Goal: Task Accomplishment & Management: Use online tool/utility

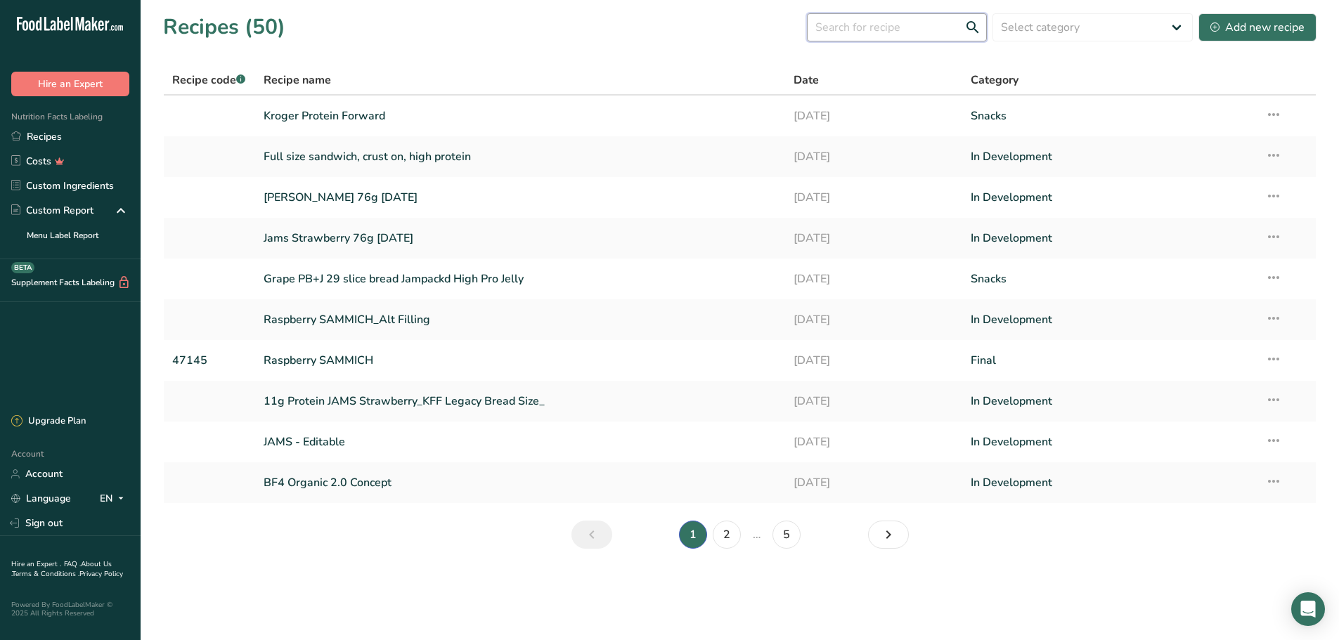
click at [871, 32] on input "text" at bounding box center [897, 27] width 180 height 28
type input "jams"
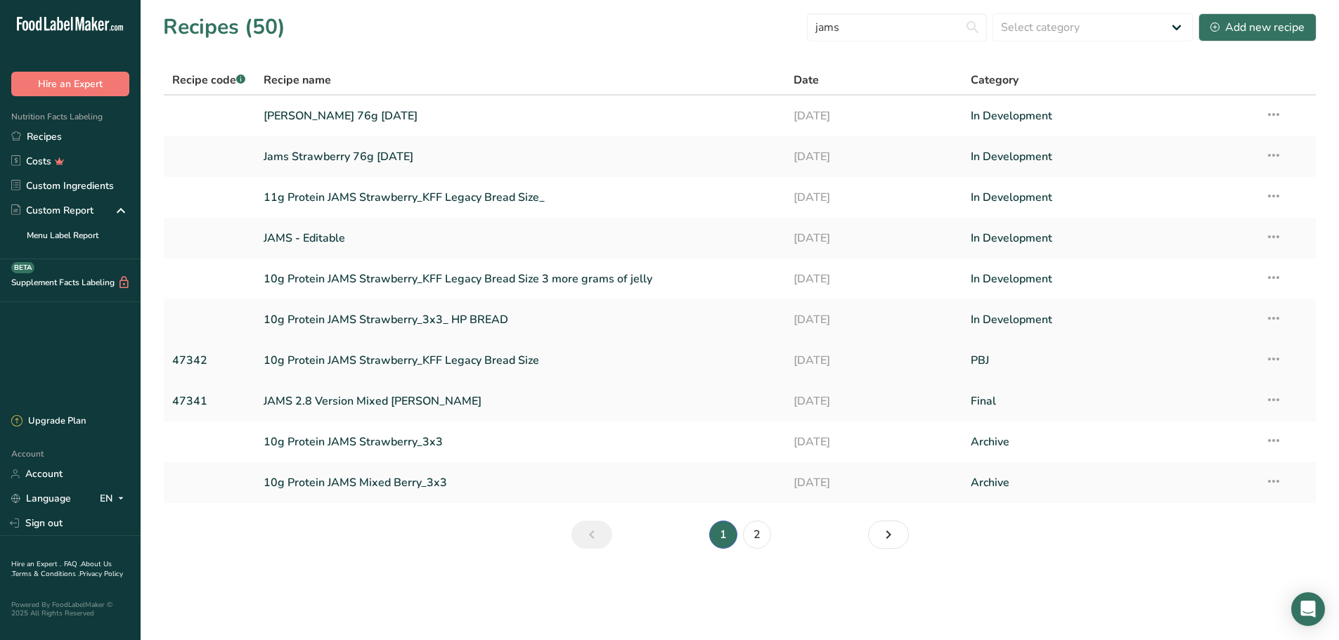
click at [463, 360] on link "10g Protein JAMS Strawberry_KFF Legacy Bread Size" at bounding box center [521, 361] width 514 height 30
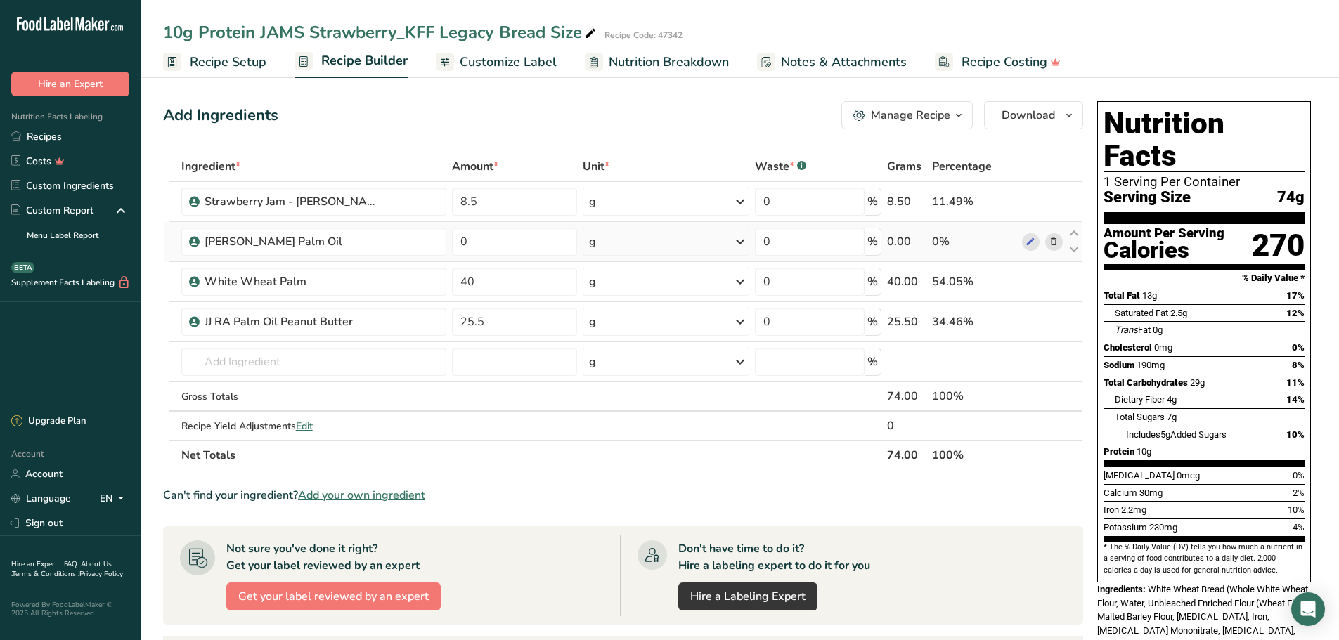
click at [999, 244] on icon at bounding box center [1053, 242] width 10 height 15
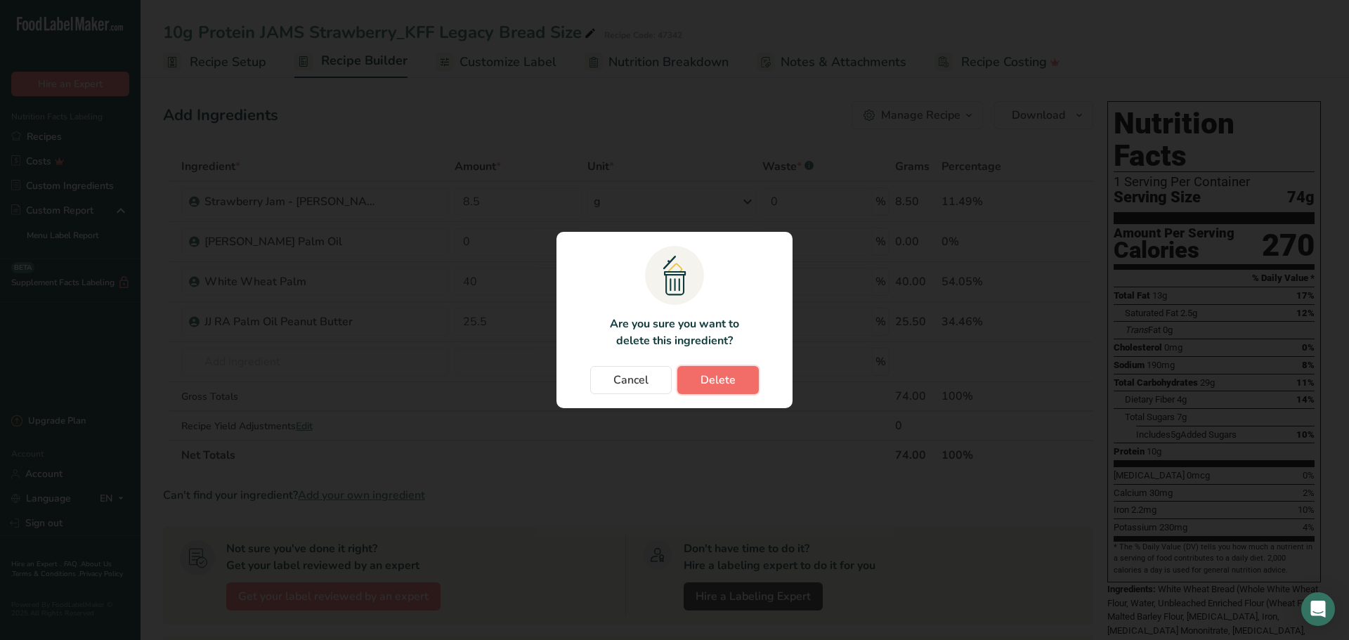
click at [720, 372] on span "Delete" at bounding box center [718, 380] width 35 height 17
type input "40"
type input "25.5"
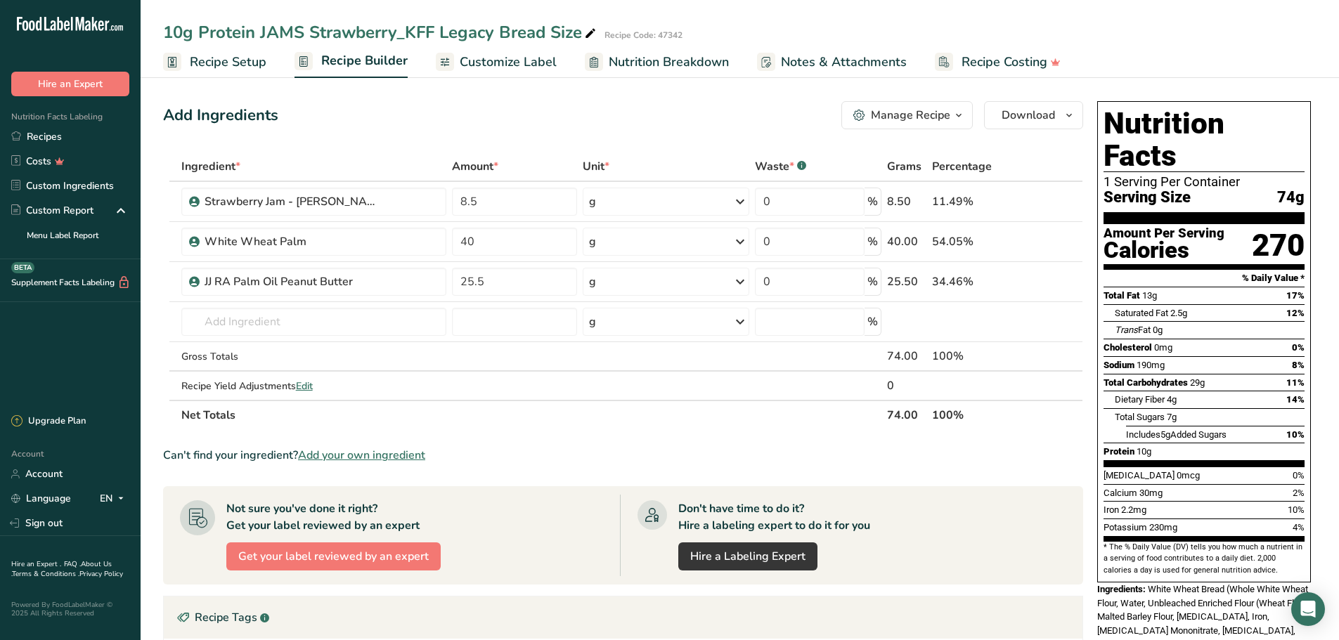
click at [468, 60] on span "Customize Label" at bounding box center [508, 62] width 97 height 19
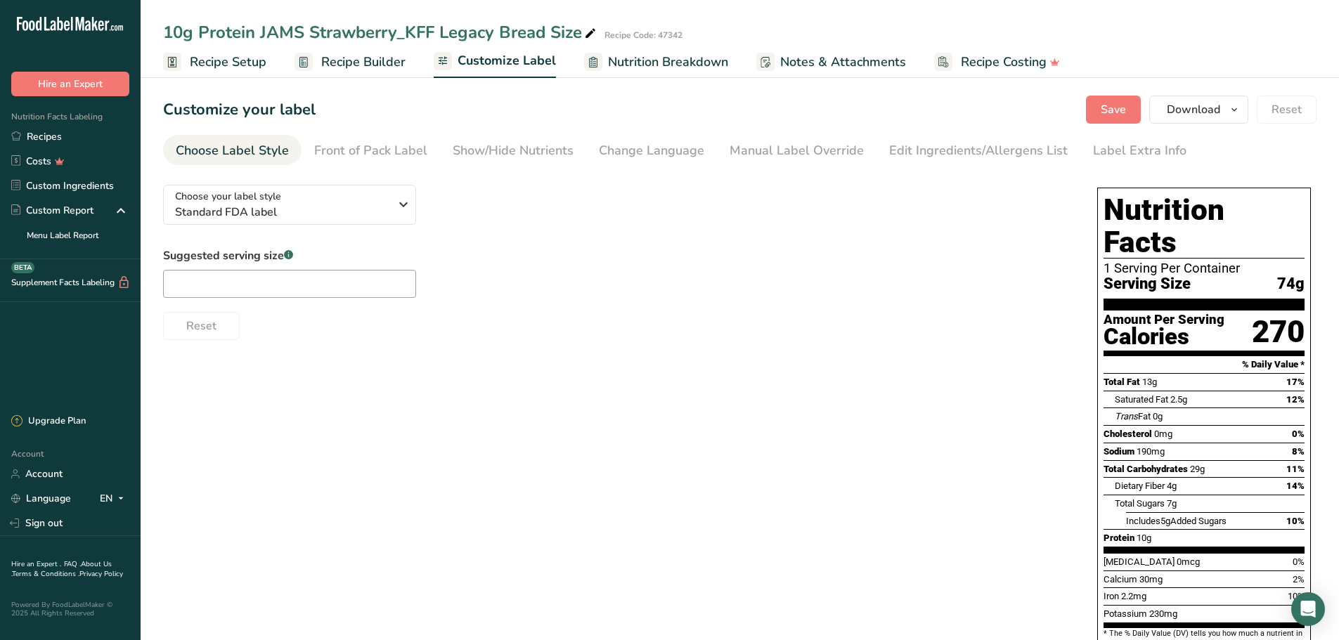
click at [389, 67] on span "Recipe Builder" at bounding box center [363, 62] width 84 height 19
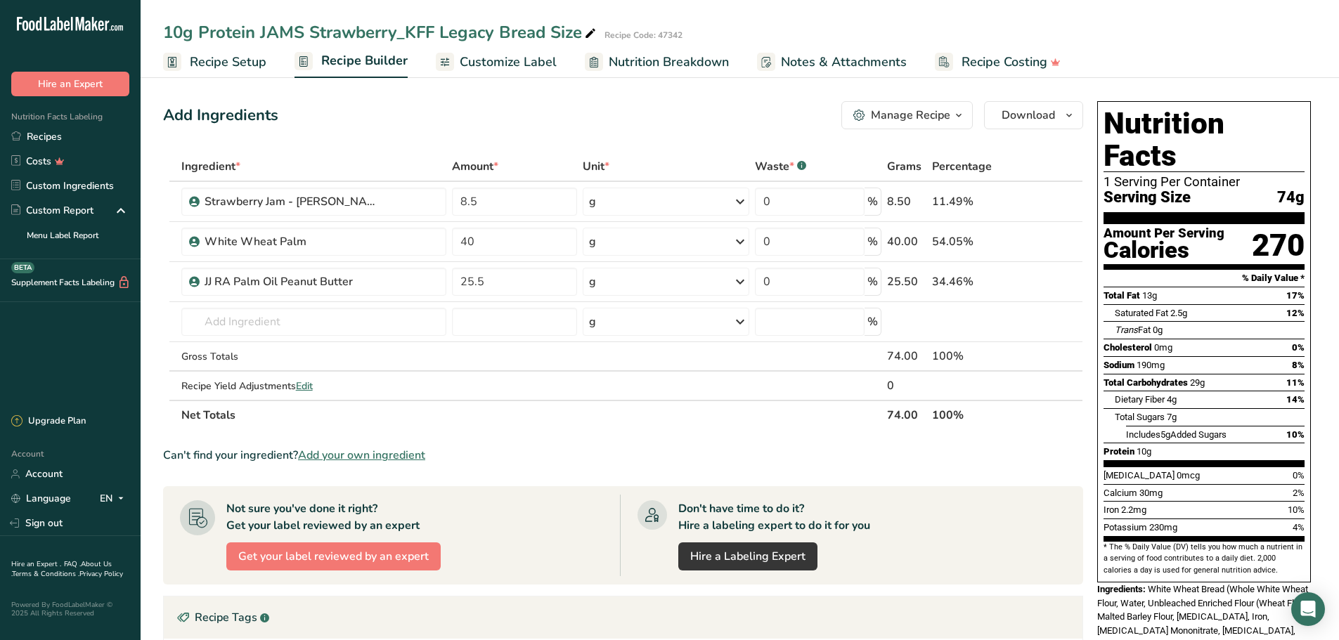
click at [662, 65] on span "Nutrition Breakdown" at bounding box center [669, 62] width 120 height 19
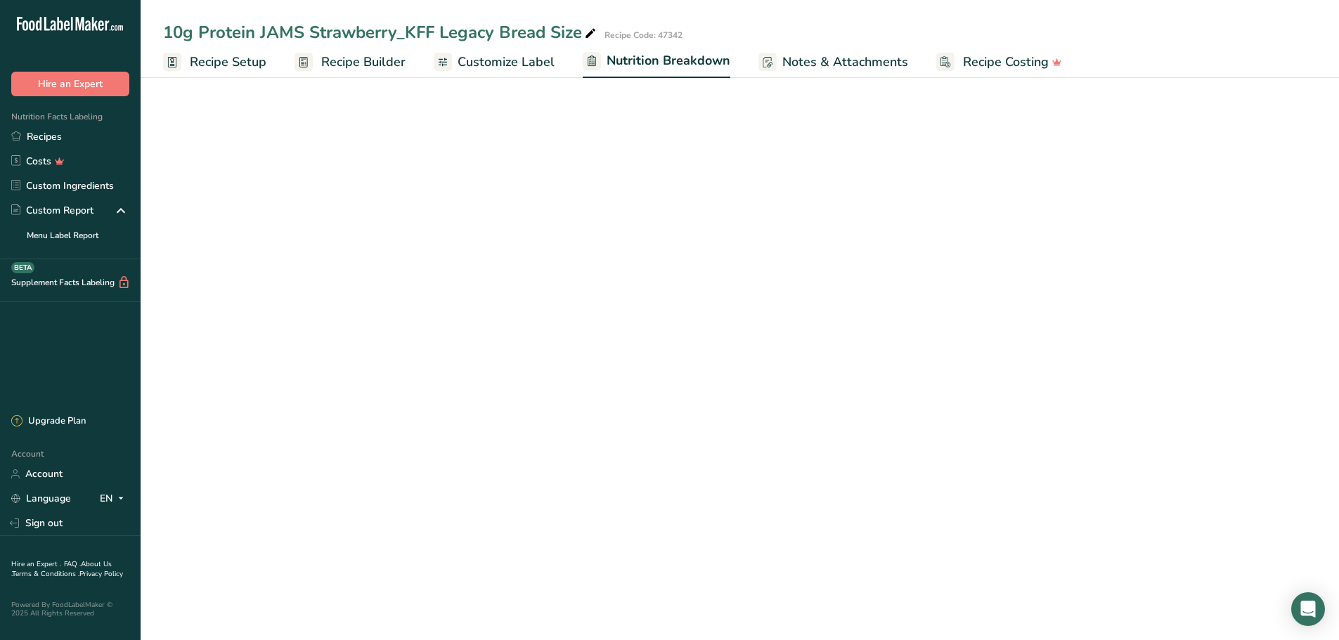
select select "Calories"
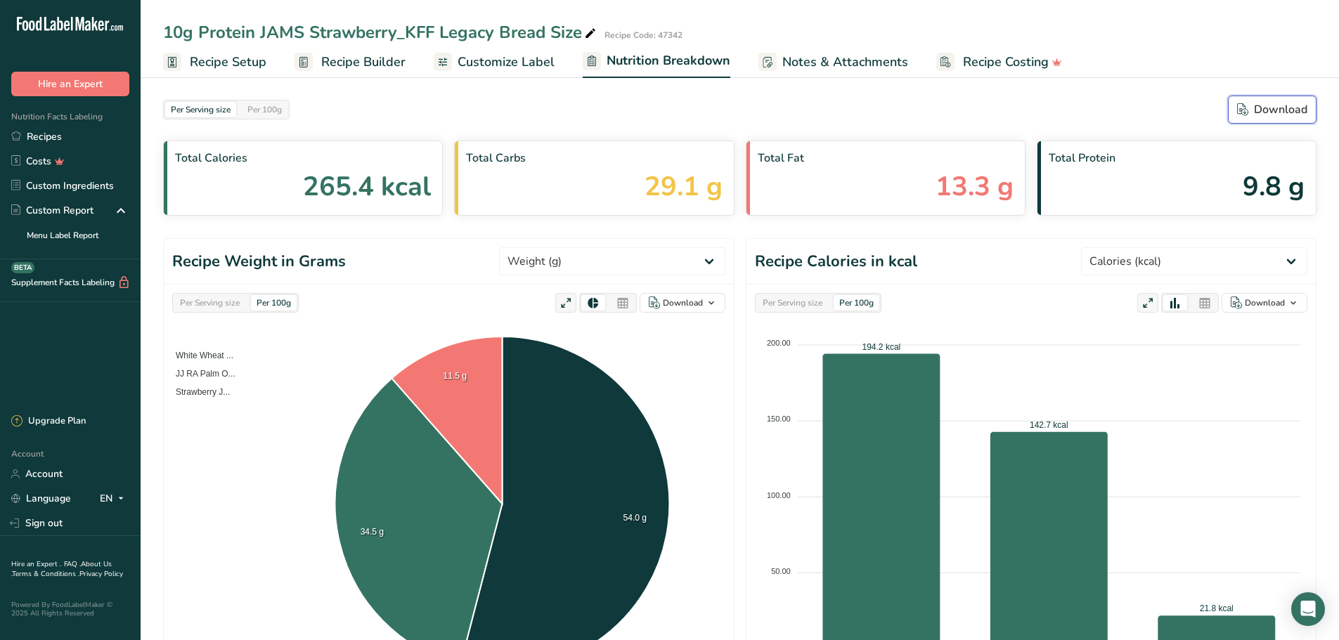
click at [999, 110] on div "Download" at bounding box center [1272, 109] width 70 height 17
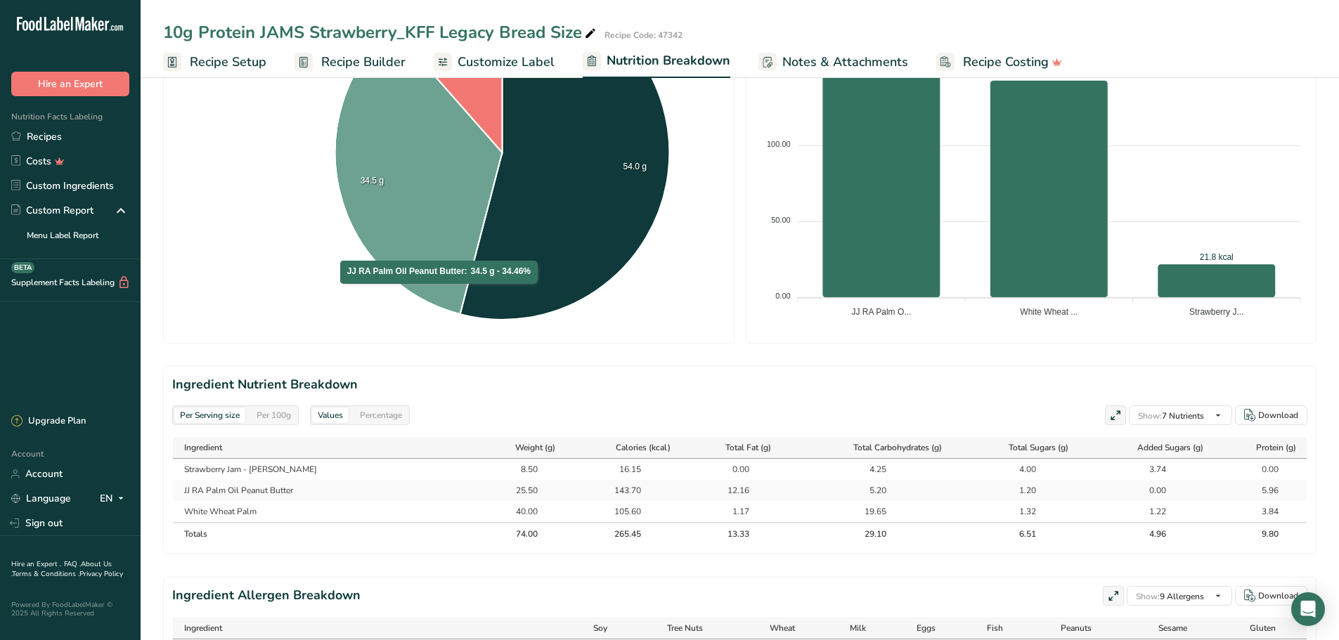
scroll to position [477, 0]
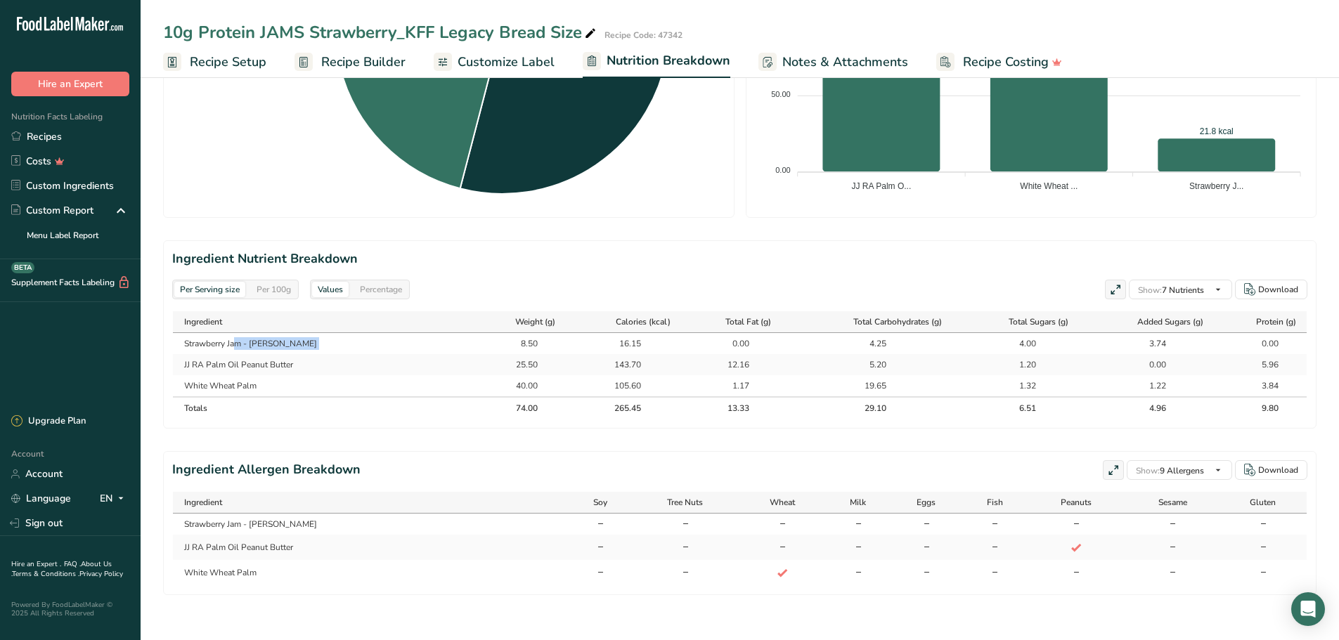
drag, startPoint x: 212, startPoint y: 343, endPoint x: 498, endPoint y: 341, distance: 286.0
click at [498, 341] on tr "Strawberry Jam - [PERSON_NAME] 8.50 16.15 0.00 4.25 4.00 3.74 0.00" at bounding box center [739, 343] width 1133 height 21
click at [498, 341] on div "8.50" at bounding box center [520, 343] width 78 height 13
click at [182, 323] on th "Ingredient" at bounding box center [324, 322] width 302 height 22
click at [242, 72] on link "Recipe Setup" at bounding box center [214, 62] width 103 height 32
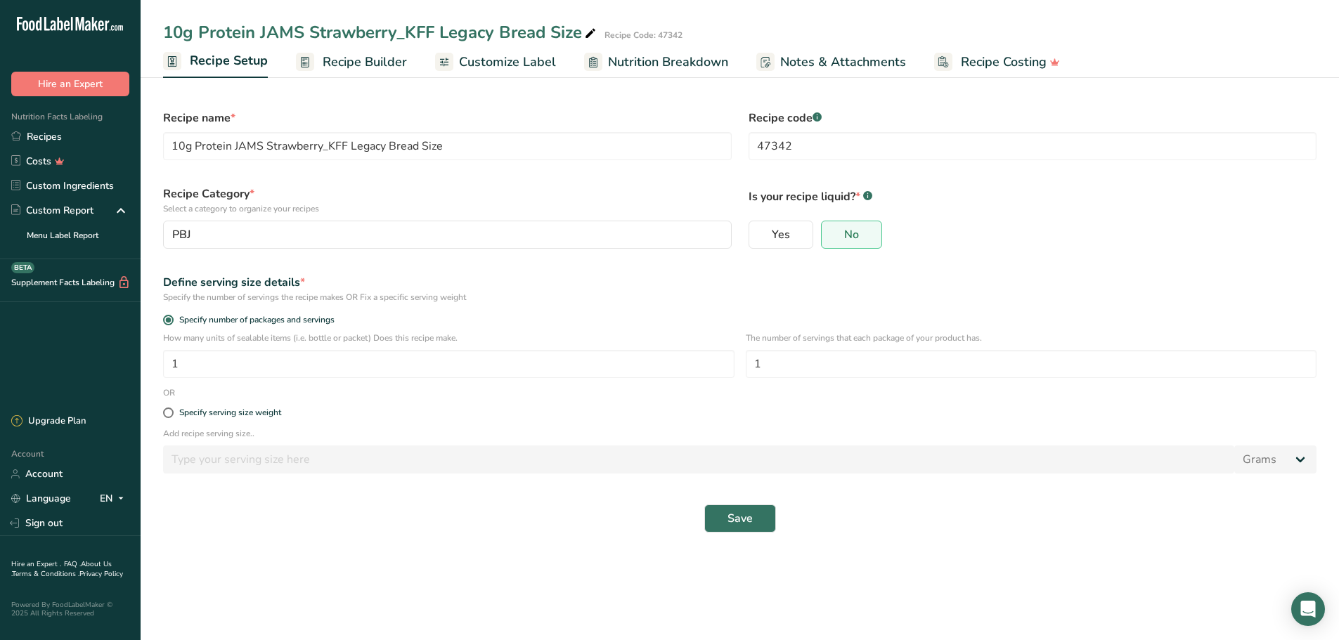
click at [331, 63] on span "Recipe Builder" at bounding box center [365, 62] width 84 height 19
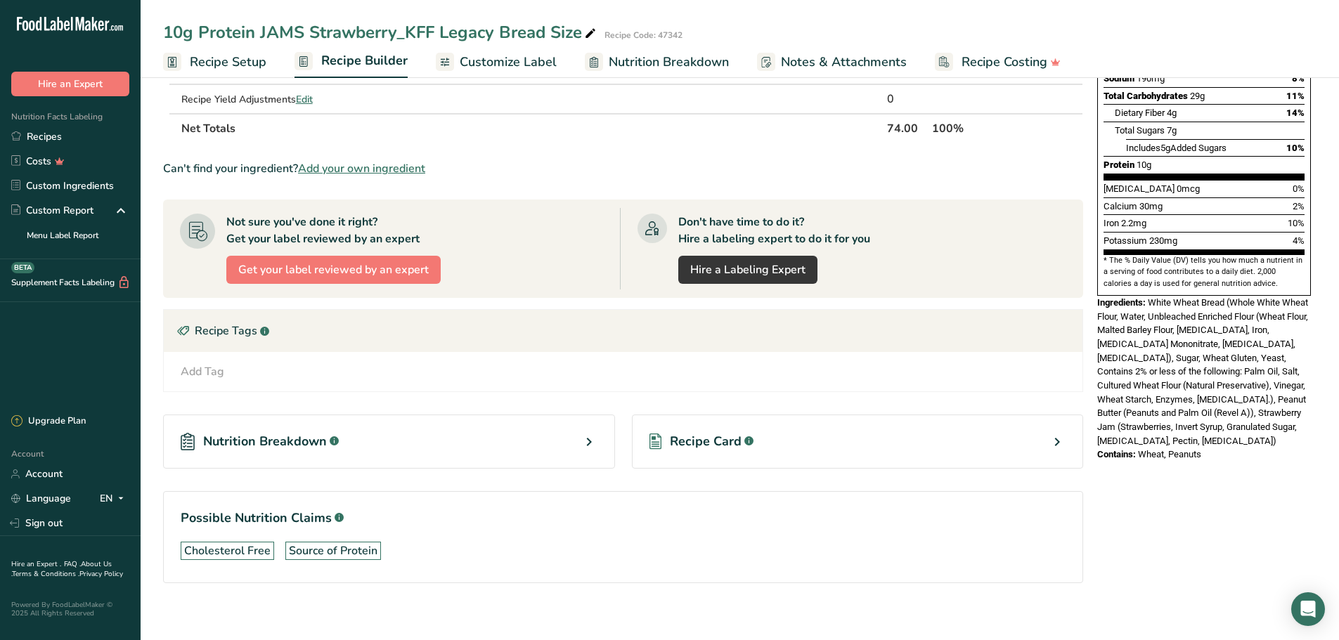
scroll to position [297, 0]
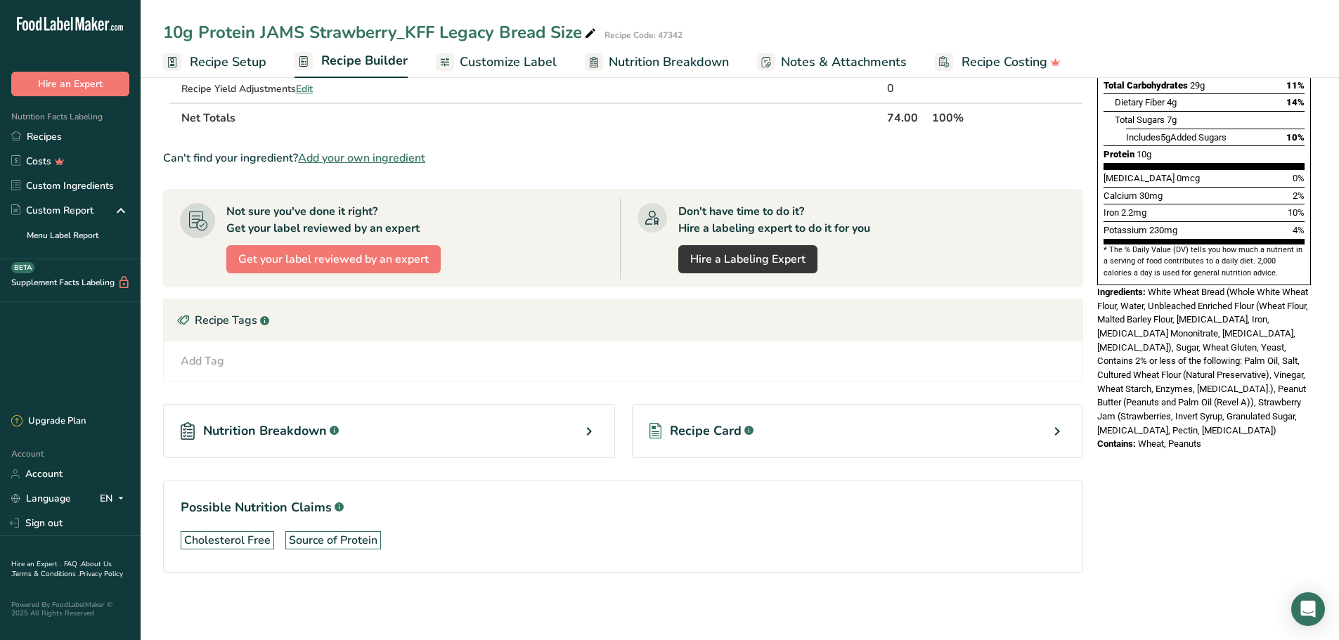
drag, startPoint x: 1096, startPoint y: 261, endPoint x: 1281, endPoint y: 417, distance: 242.8
click at [999, 417] on div "Nutrition Facts 1 Serving Per Container Serving Size 74g Amount Per Serving Cal…" at bounding box center [1203, 127] width 225 height 658
copy div "Ingredients: White Wheat Bread (Whole White Wheat Flour, Water, Unbleached Enri…"
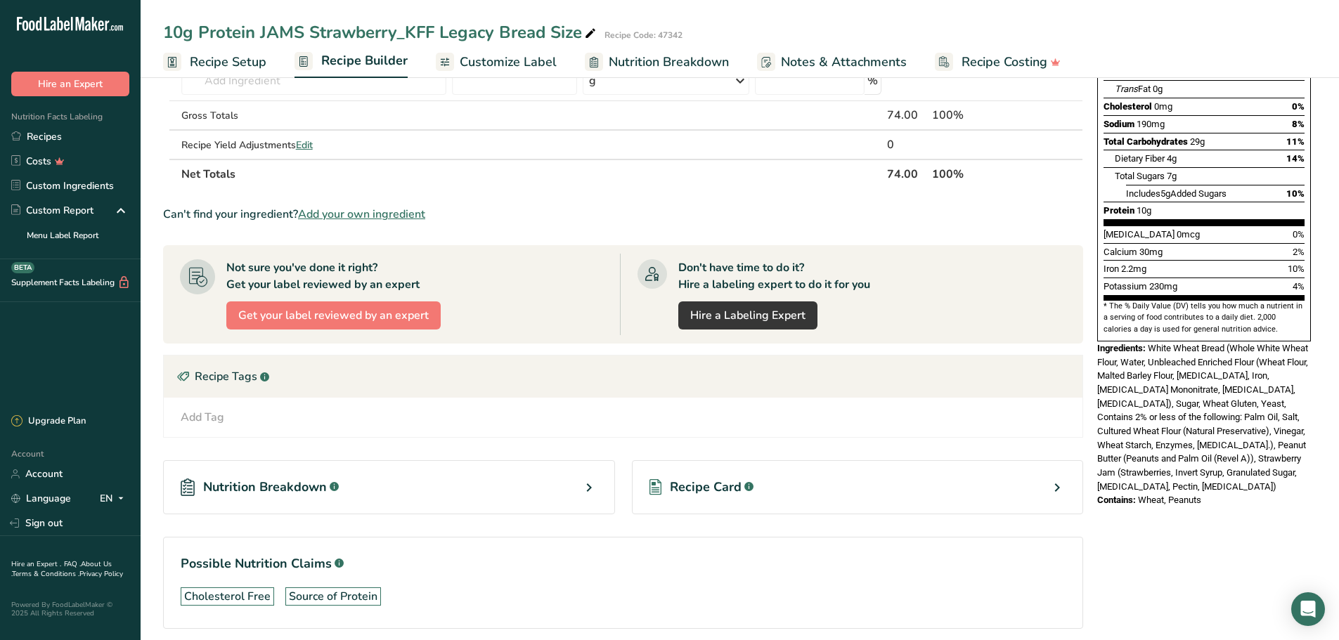
scroll to position [0, 0]
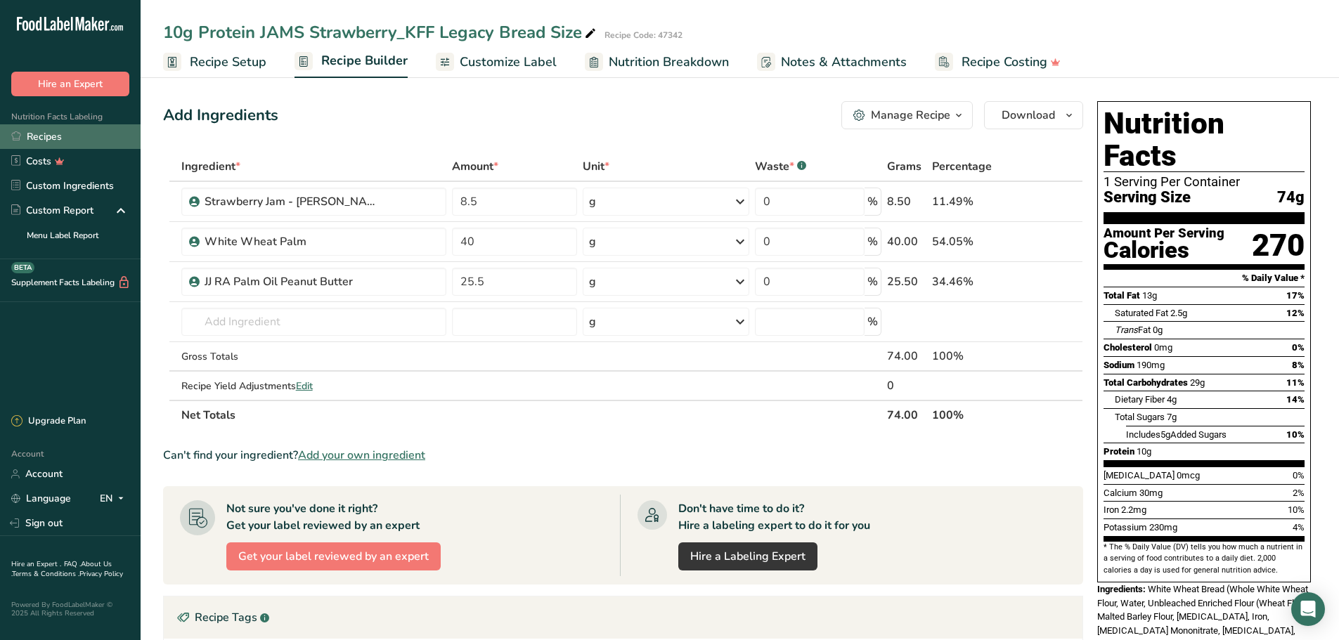
click at [89, 141] on link "Recipes" at bounding box center [70, 136] width 141 height 25
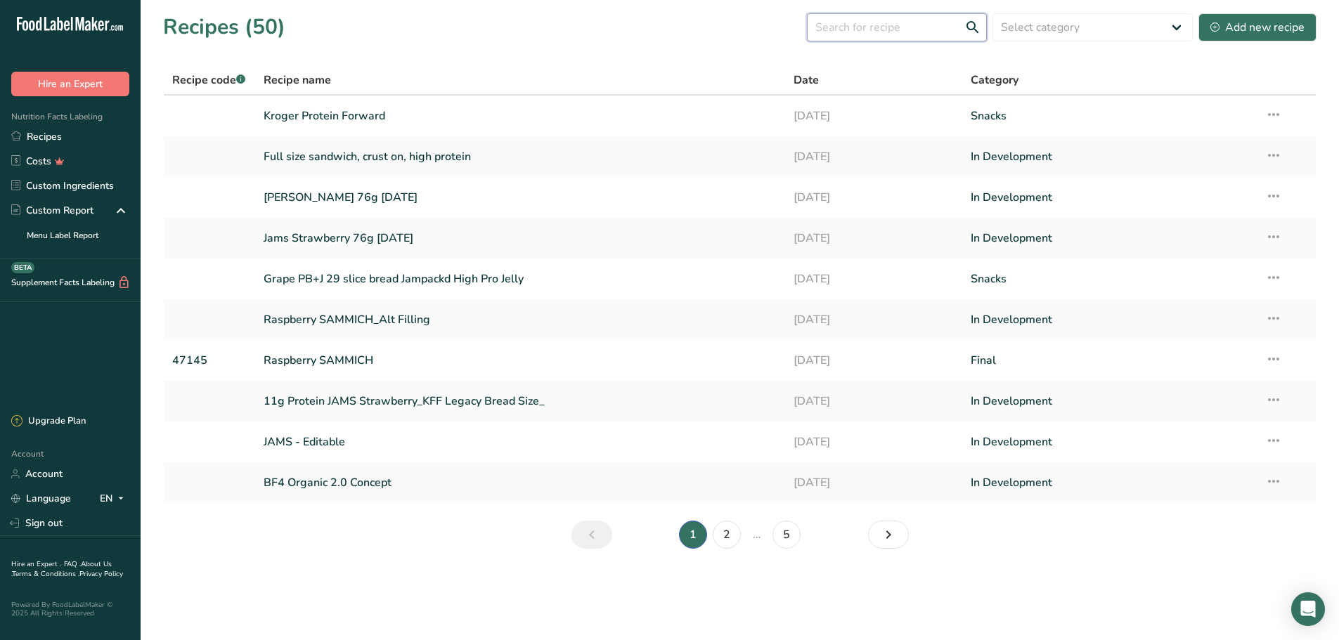
click at [920, 30] on input "text" at bounding box center [897, 27] width 180 height 28
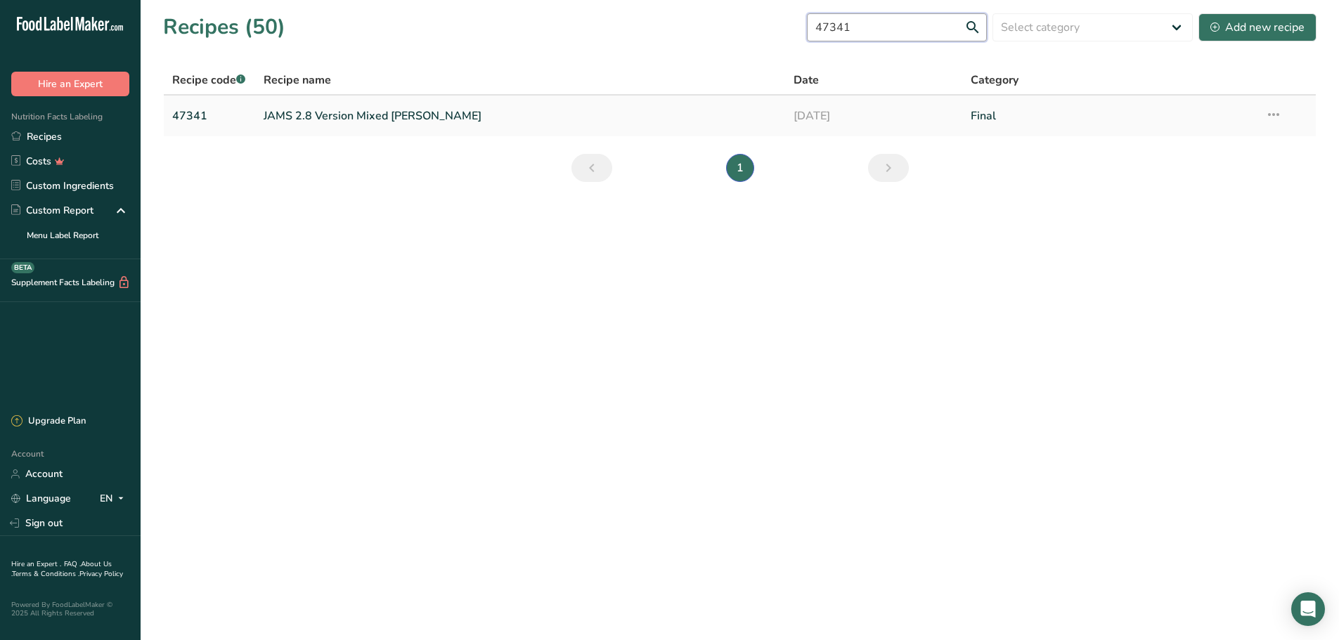
type input "47341"
click at [375, 99] on td "JAMS 2.8 Version Mixed [PERSON_NAME]" at bounding box center [520, 116] width 531 height 41
click at [377, 125] on link "JAMS 2.8 Version Mixed [PERSON_NAME]" at bounding box center [521, 116] width 514 height 30
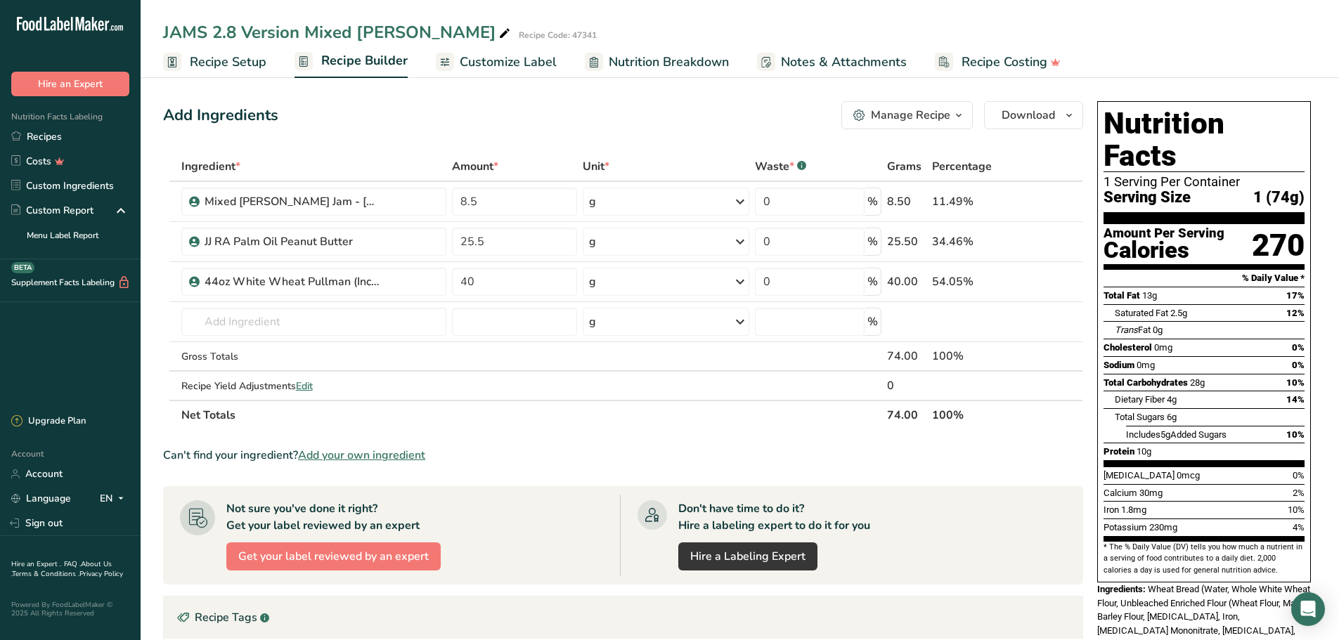
click at [227, 32] on div "JAMS 2.8 Version Mixed [PERSON_NAME]" at bounding box center [338, 32] width 350 height 25
click at [233, 32] on input "JAMS 2.8 Version Mixed [PERSON_NAME]" at bounding box center [698, 32] width 1070 height 25
type input "JAMS 2.4 Version Mixed [PERSON_NAME]"
click at [568, 48] on ul "Recipe Setup Recipe Builder Customize Label Nutrition Breakdown Notes & Attachm…" at bounding box center [740, 61] width 1198 height 33
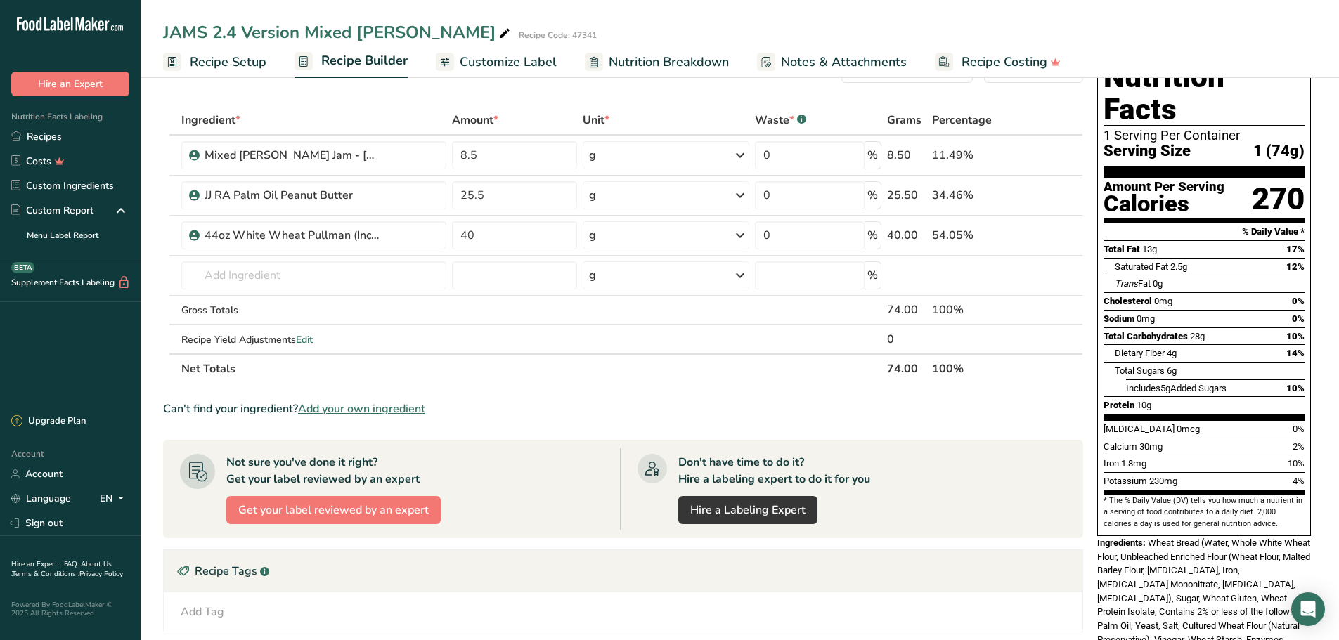
scroll to position [281, 0]
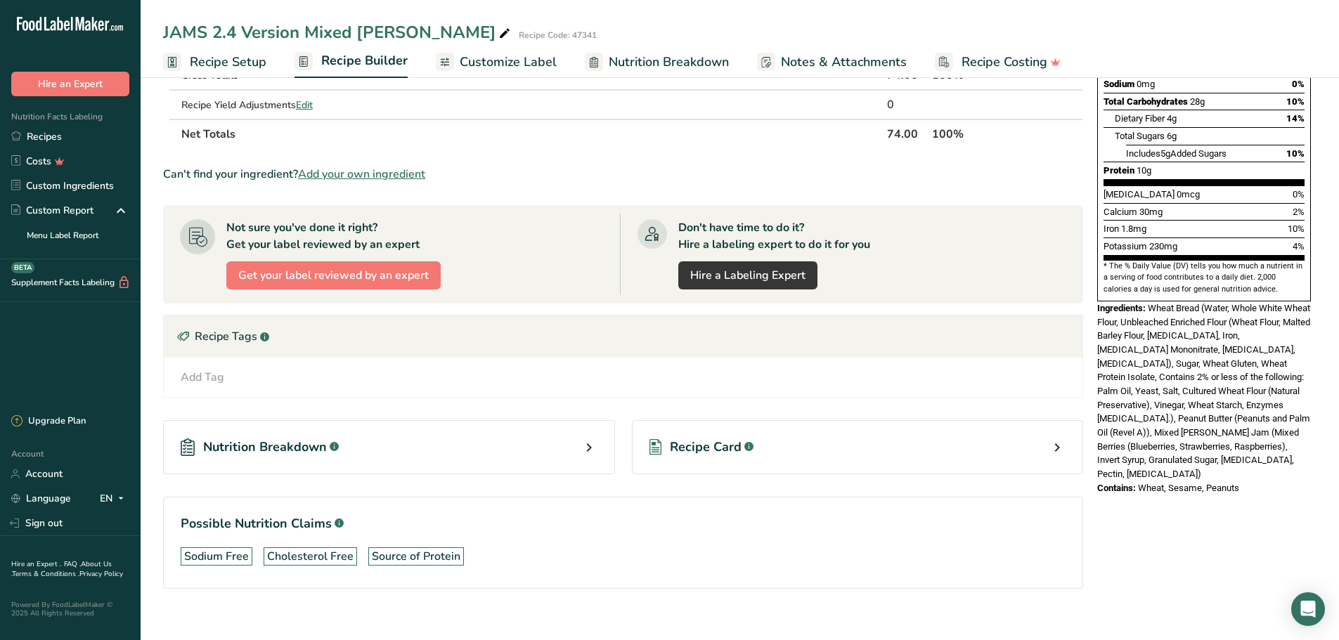
click at [999, 303] on span "Ingredients:" at bounding box center [1121, 308] width 48 height 11
drag, startPoint x: 1110, startPoint y: 276, endPoint x: 1240, endPoint y: 441, distance: 210.6
click at [999, 439] on div "Nutrition Facts 1 Serving Per Container Serving Size 1 (74g) Amount Per Serving…" at bounding box center [1203, 157] width 225 height 687
copy div "Ingredients: Wheat Bread (Water, Whole White Wheat Flour, Unbleached Enriched F…"
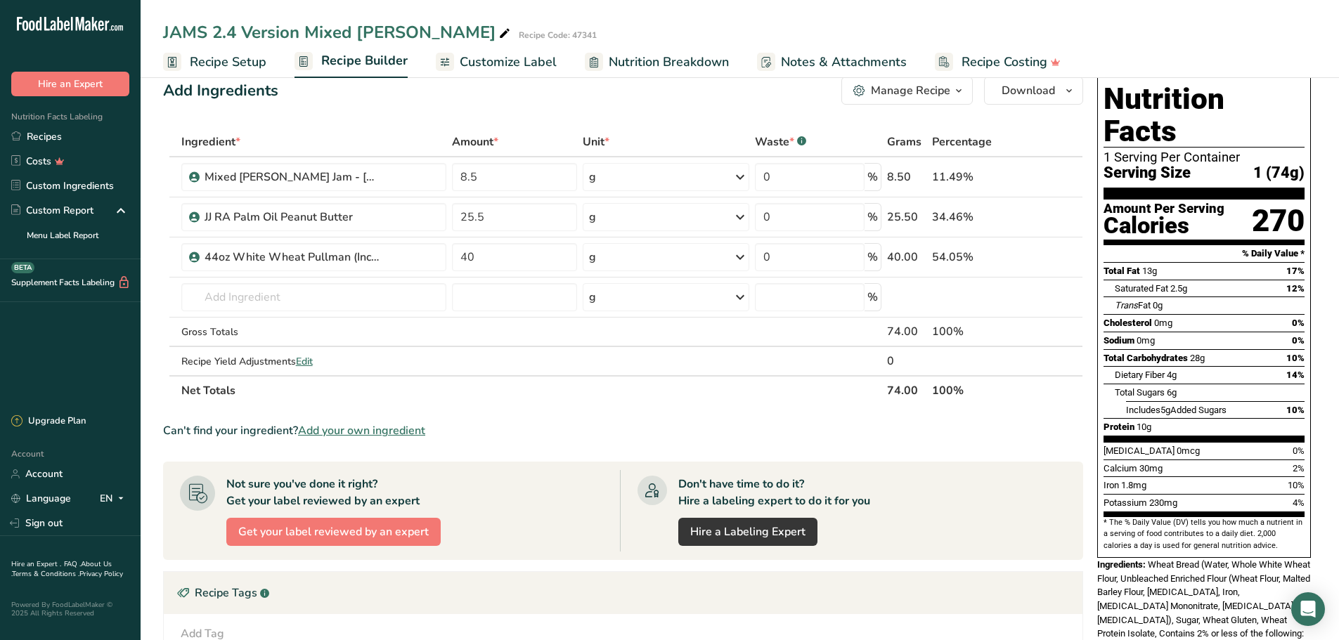
scroll to position [0, 0]
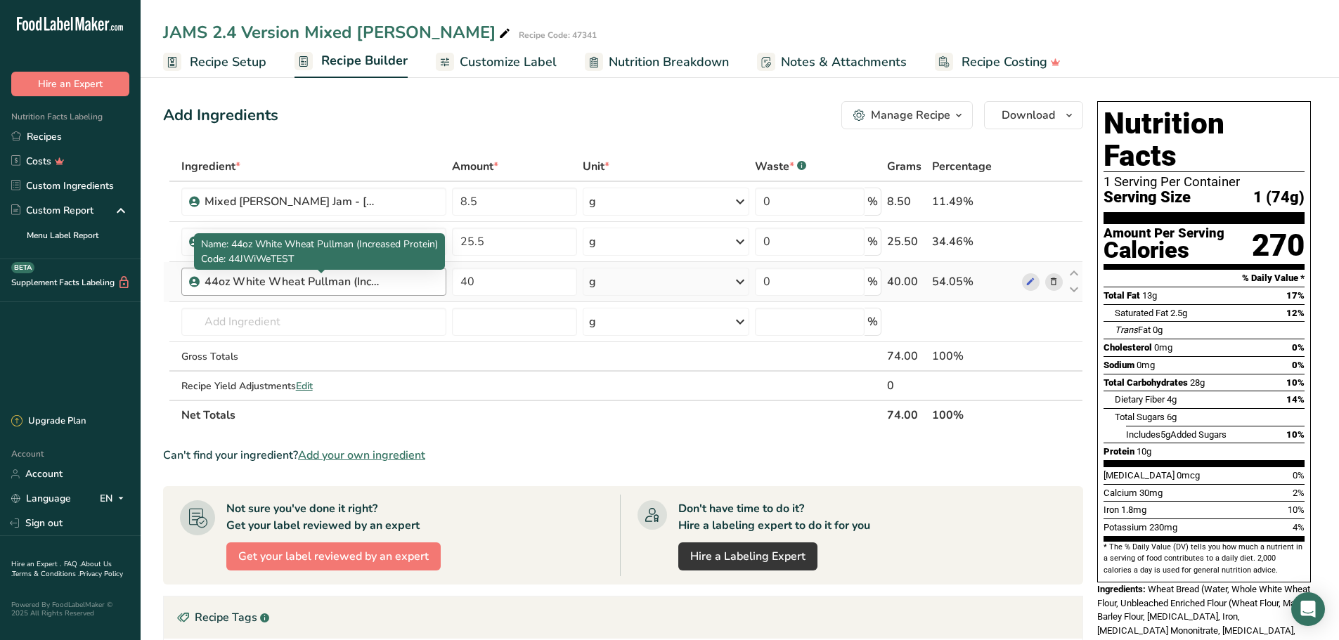
click at [358, 282] on div "44oz White Wheat Pullman (Increased Protein)" at bounding box center [292, 281] width 176 height 17
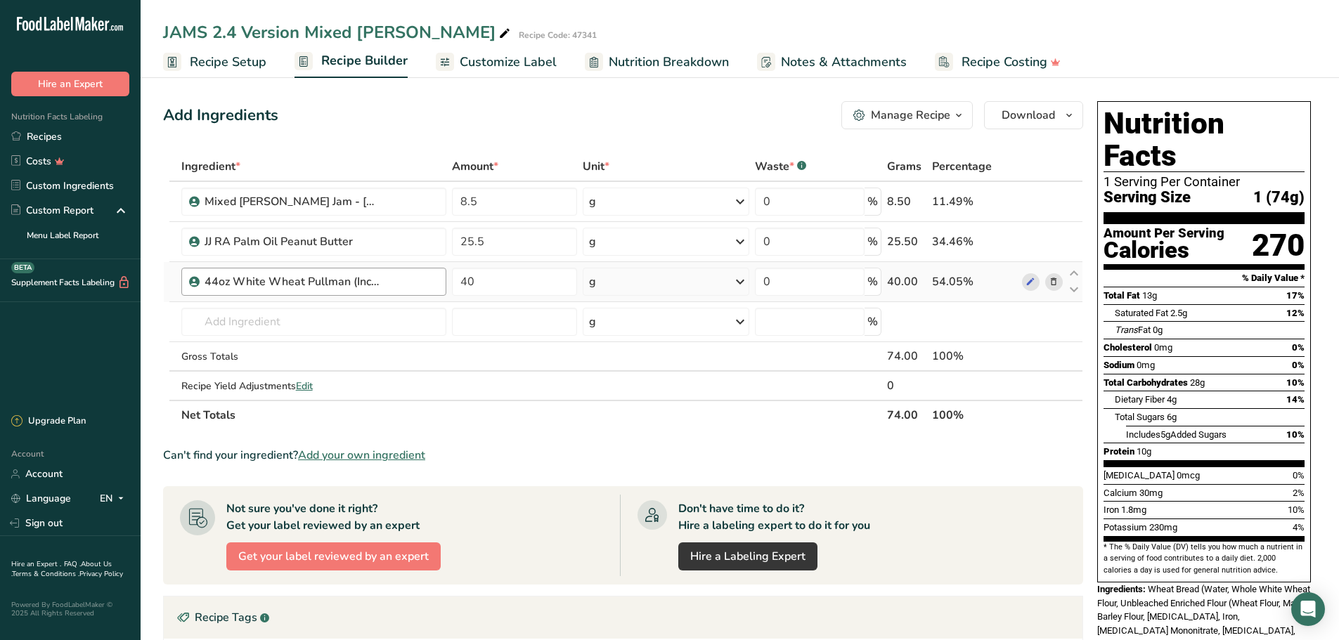
drag, startPoint x: 372, startPoint y: 280, endPoint x: 441, endPoint y: 283, distance: 68.2
click at [441, 283] on div "44oz White Wheat Pullman (Increased Protein)" at bounding box center [313, 282] width 265 height 28
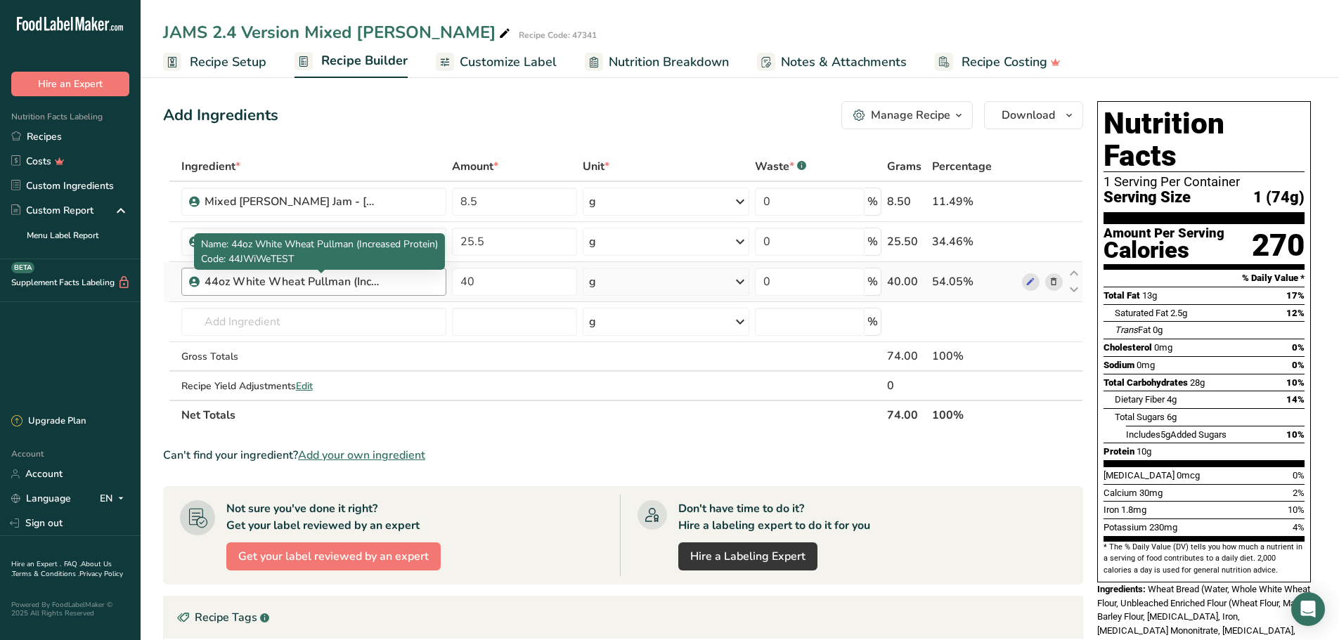
click at [358, 277] on div "44oz White Wheat Pullman (Increased Protein)" at bounding box center [292, 281] width 176 height 17
click at [341, 320] on input "text" at bounding box center [313, 322] width 265 height 28
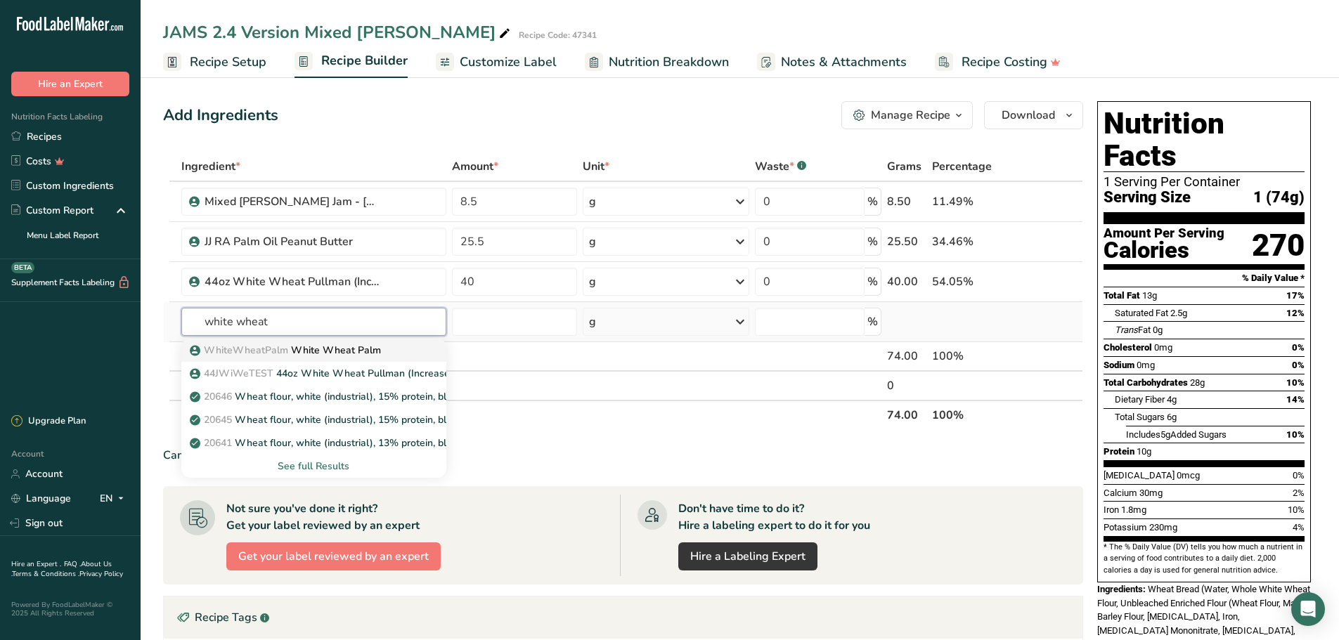
type input "white wheat"
click at [346, 348] on p "WhiteWheatPalm White Wheat Palm" at bounding box center [287, 350] width 188 height 15
type input "White Wheat Palm"
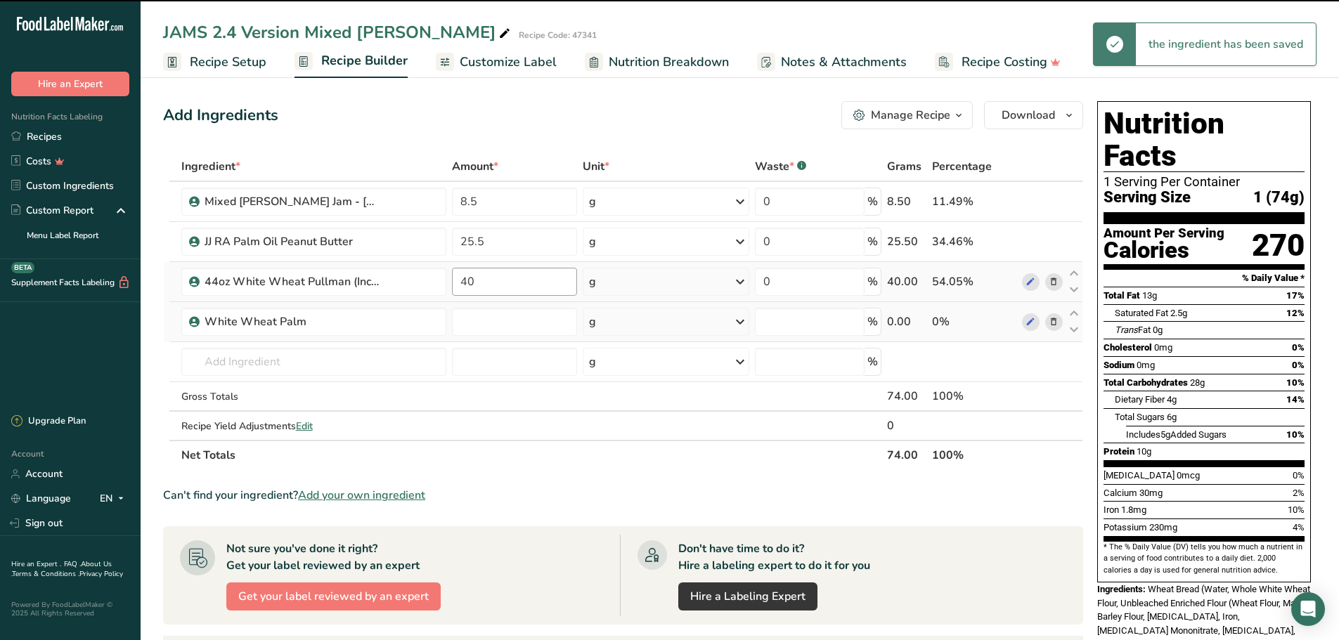
type input "0"
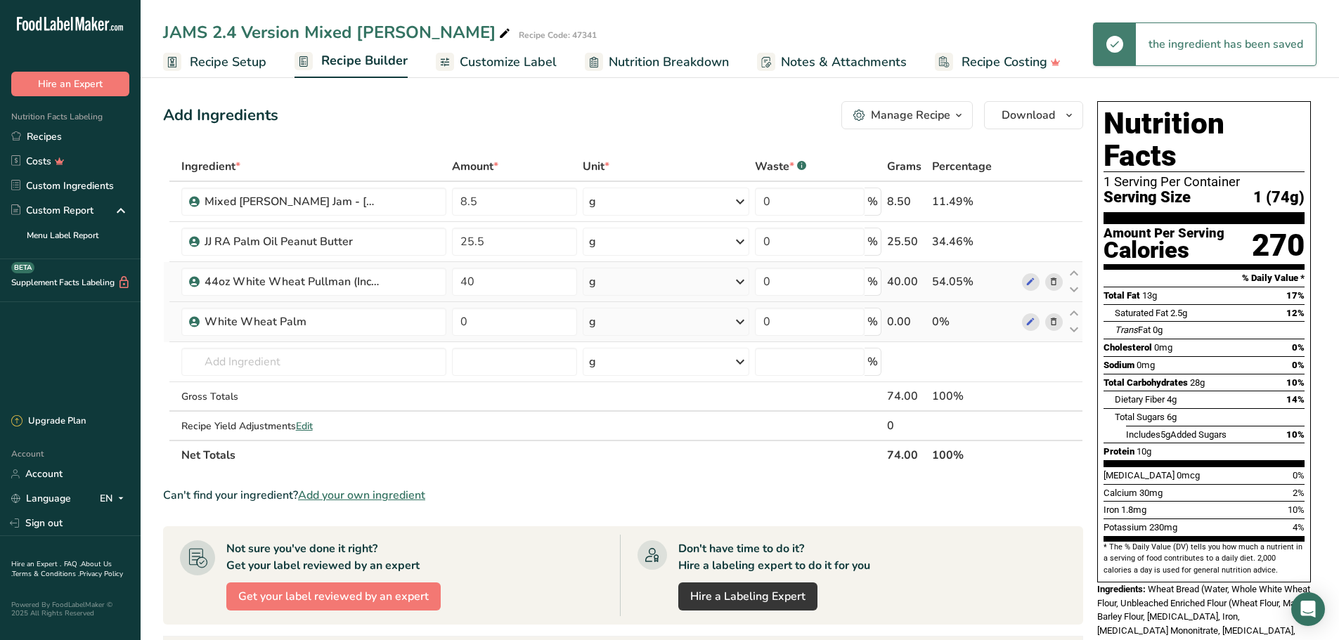
click at [999, 281] on icon at bounding box center [1053, 282] width 10 height 15
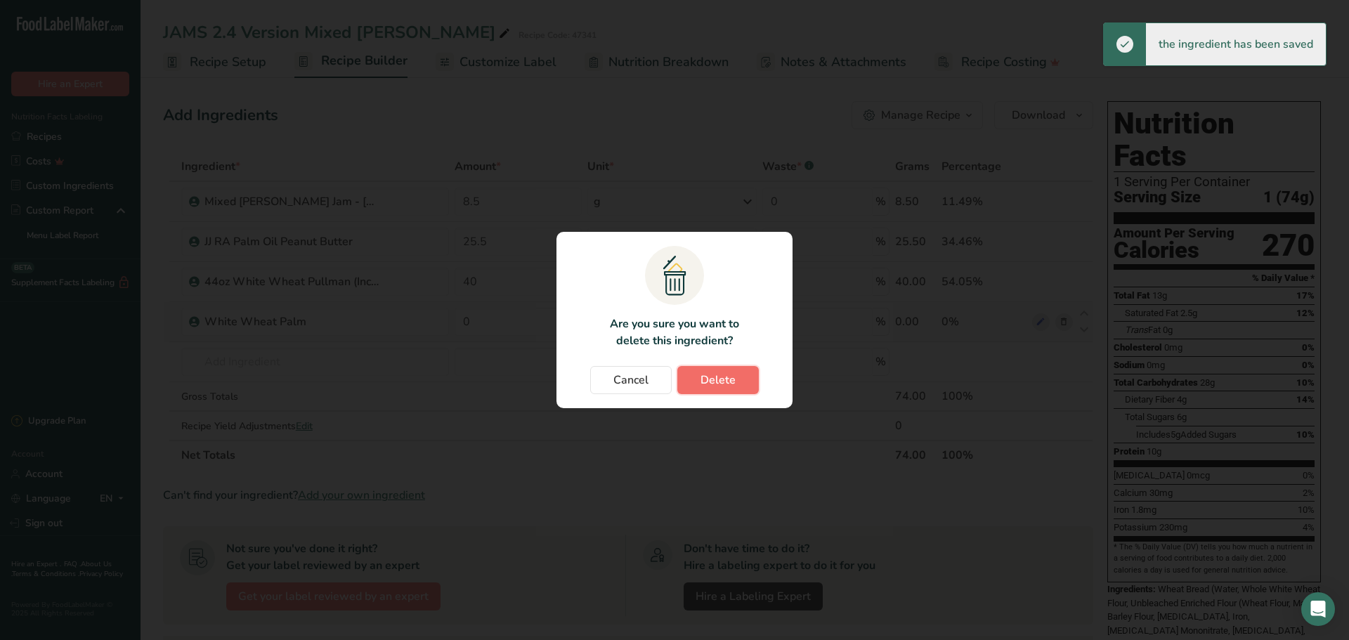
click at [717, 375] on span "Delete" at bounding box center [718, 380] width 35 height 17
type input "0"
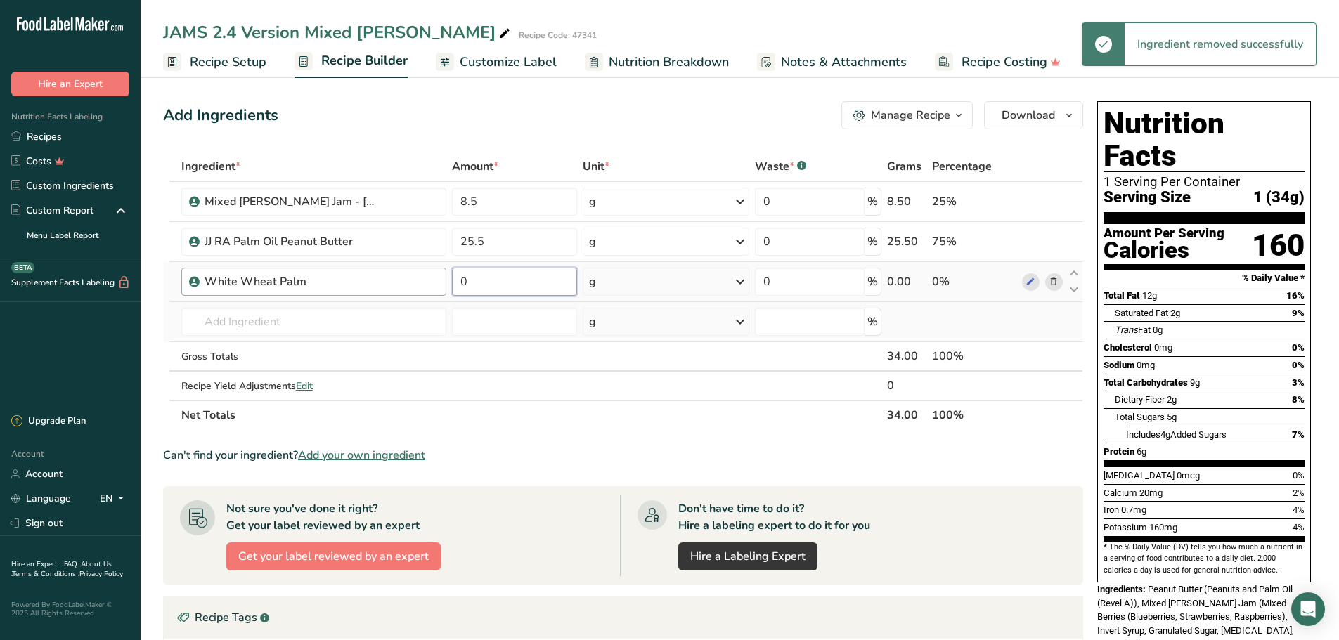
drag, startPoint x: 514, startPoint y: 288, endPoint x: 403, endPoint y: 286, distance: 111.0
click at [403, 286] on tr "White Wheat Palm 0 g Weight Units g kg mg See more Volume Units l mL fl oz See …" at bounding box center [623, 282] width 918 height 40
type input "40"
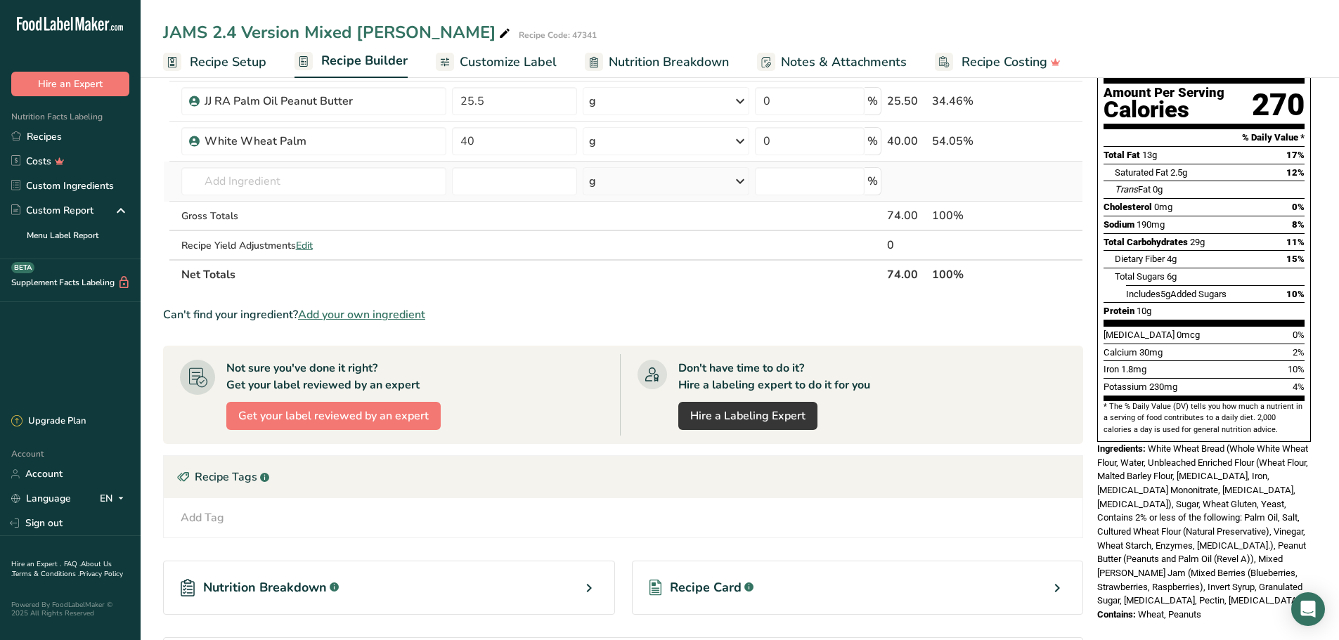
drag, startPoint x: 1098, startPoint y: 417, endPoint x: 1236, endPoint y: 580, distance: 213.3
click at [999, 564] on div "Nutrition Facts 1 Serving Per Container Serving Size 1 (74g) Amount Per Serving…" at bounding box center [1203, 291] width 225 height 672
copy div "Ingredients: White Wheat Bread (Whole White Wheat Flour, Water, Unbleached Enri…"
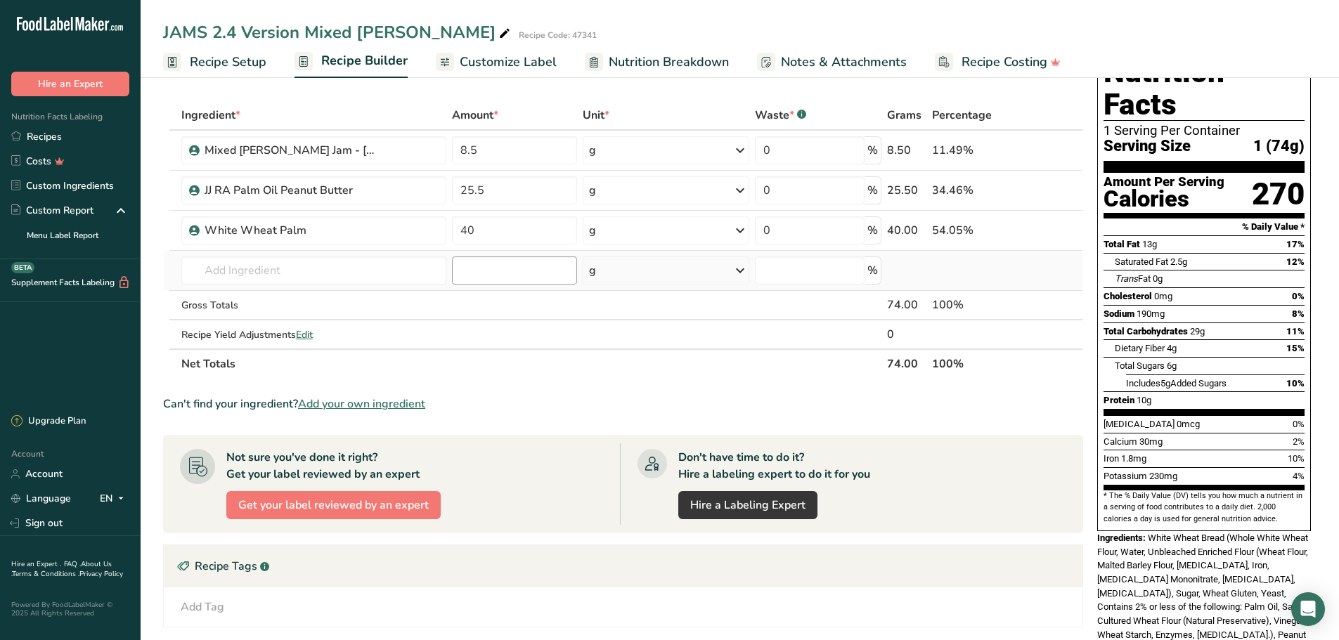
scroll to position [0, 0]
